Goal: Transaction & Acquisition: Purchase product/service

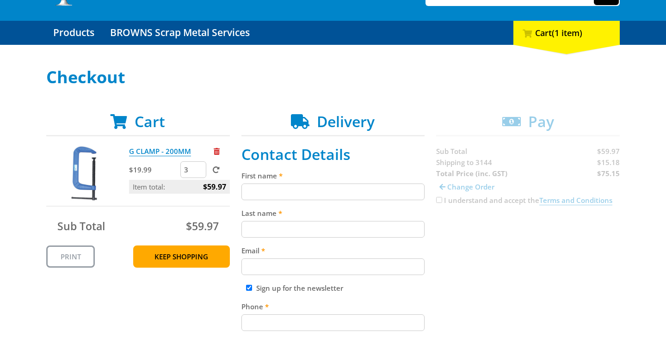
scroll to position [77, 0]
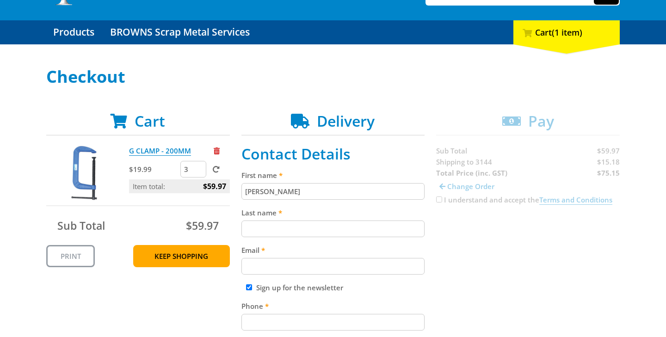
type input "[PERSON_NAME]"
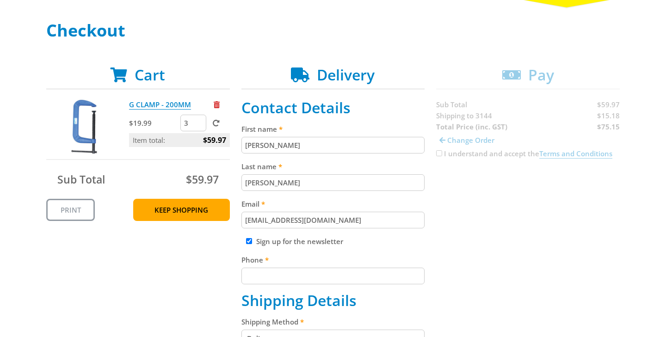
scroll to position [123, 0]
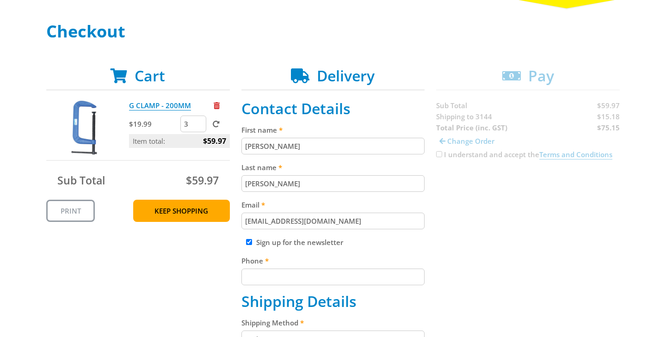
type input "[EMAIL_ADDRESS][DOMAIN_NAME]"
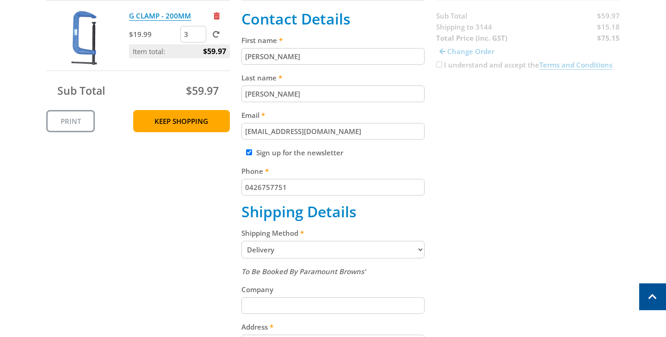
scroll to position [220, 0]
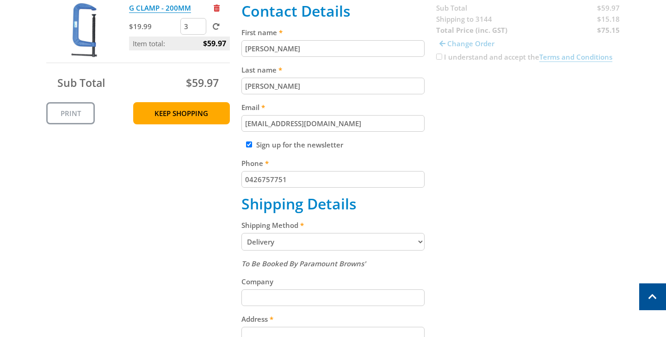
type input "0426757751"
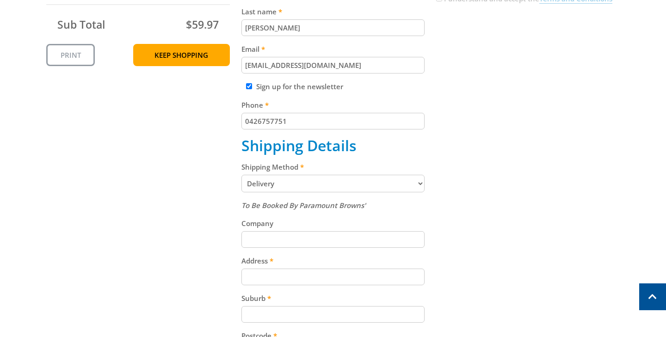
scroll to position [292, 0]
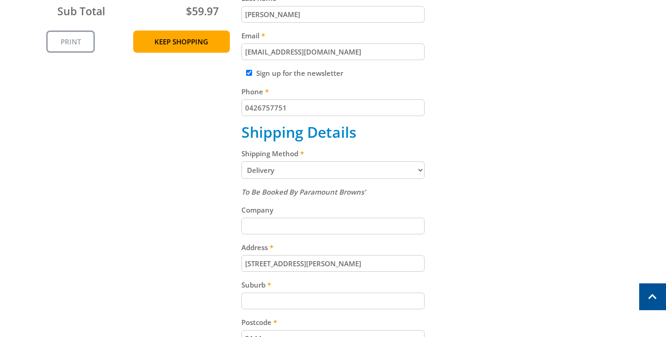
click at [309, 261] on input "[STREET_ADDRESS][PERSON_NAME]" at bounding box center [334, 263] width 184 height 17
type input "[STREET_ADDRESS][PERSON_NAME]"
click at [317, 279] on label "Suburb" at bounding box center [334, 284] width 184 height 11
click at [317, 293] on input "Suburb" at bounding box center [334, 301] width 184 height 17
click at [253, 293] on input "Suburb" at bounding box center [334, 301] width 184 height 17
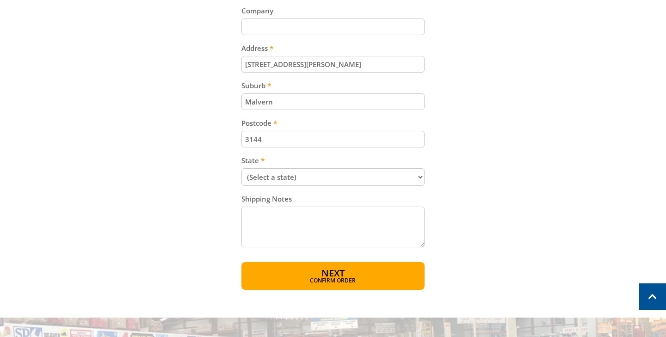
scroll to position [492, 0]
type input "Malvern"
select select "VIC"
click at [249, 206] on textarea "Shipping Notes" at bounding box center [334, 226] width 184 height 41
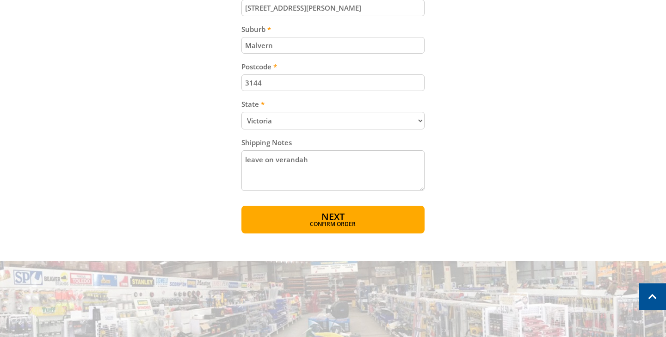
scroll to position [550, 0]
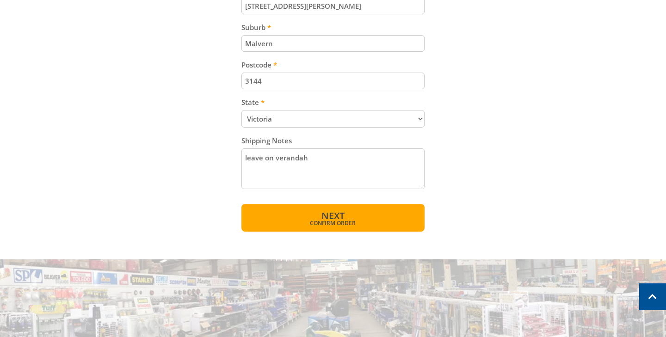
type textarea "leave on verandah"
click at [329, 210] on span "Next" at bounding box center [333, 216] width 23 height 12
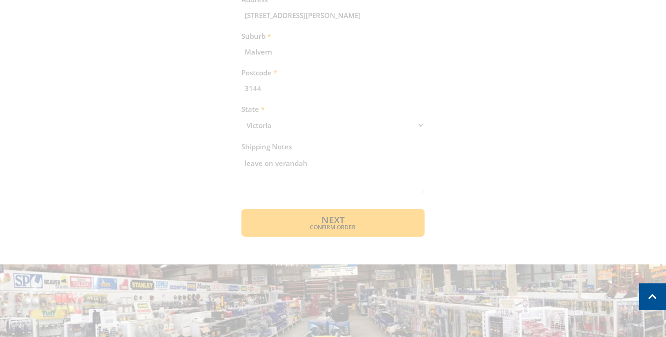
scroll to position [536, 0]
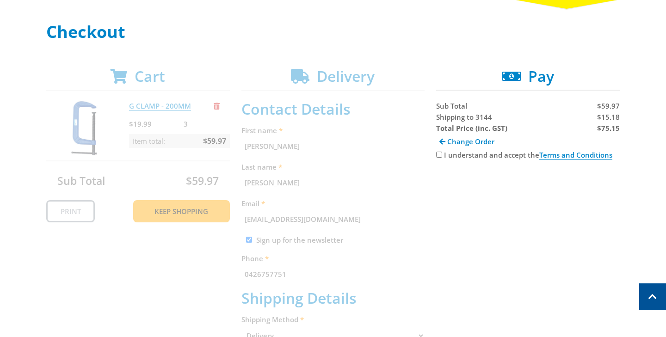
scroll to position [122, 0]
click at [438, 156] on input "I understand and accept the Terms and Conditions" at bounding box center [439, 155] width 6 height 6
checkbox input "true"
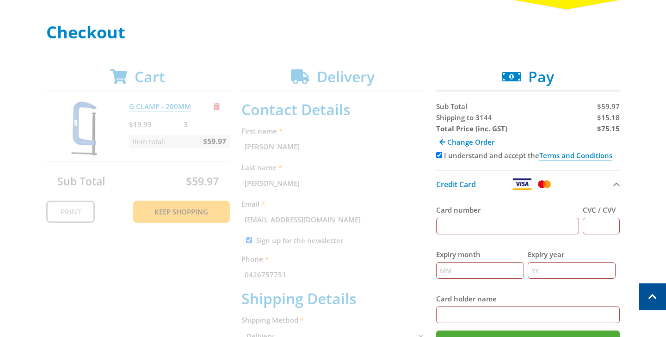
click at [448, 223] on input "Card number" at bounding box center [507, 226] width 143 height 17
type input "[CREDIT_CARD_NUMBER]"
click at [591, 226] on input "CVC / CVV" at bounding box center [601, 226] width 37 height 17
type input "074"
click at [443, 271] on input "Expiry month" at bounding box center [480, 270] width 88 height 17
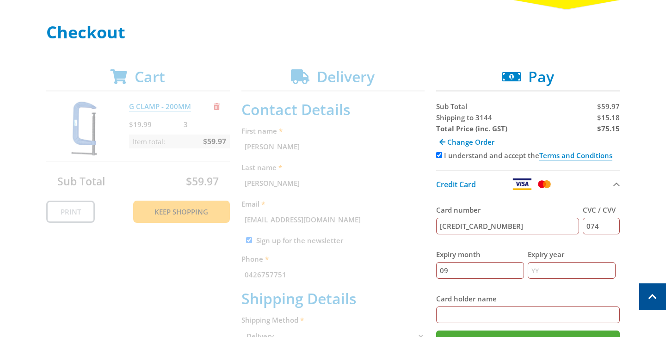
type input "09"
click at [539, 273] on input "Expiry year" at bounding box center [572, 270] width 88 height 17
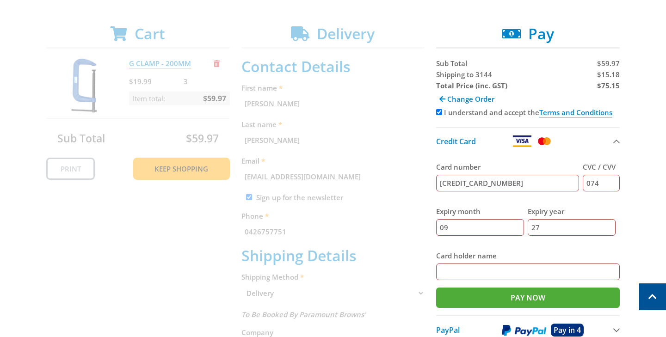
scroll to position [166, 0]
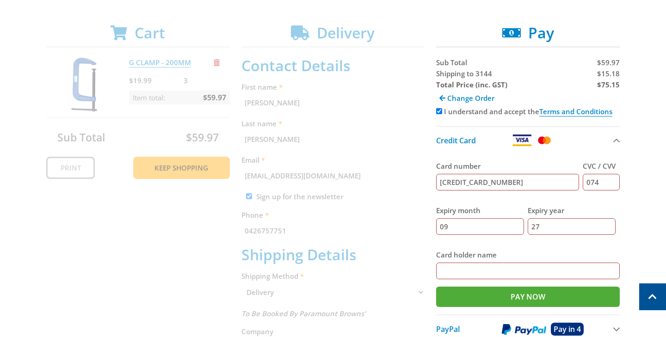
type input "27"
click at [450, 271] on input "Card holder name" at bounding box center [528, 271] width 184 height 17
type input "[PERSON_NAME]"
click at [522, 298] on input "Pay Now" at bounding box center [528, 297] width 184 height 20
type input "Paying..."
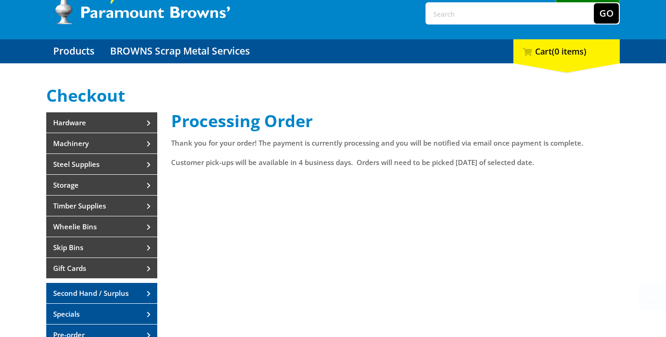
scroll to position [57, 0]
